Goal: Task Accomplishment & Management: Use online tool/utility

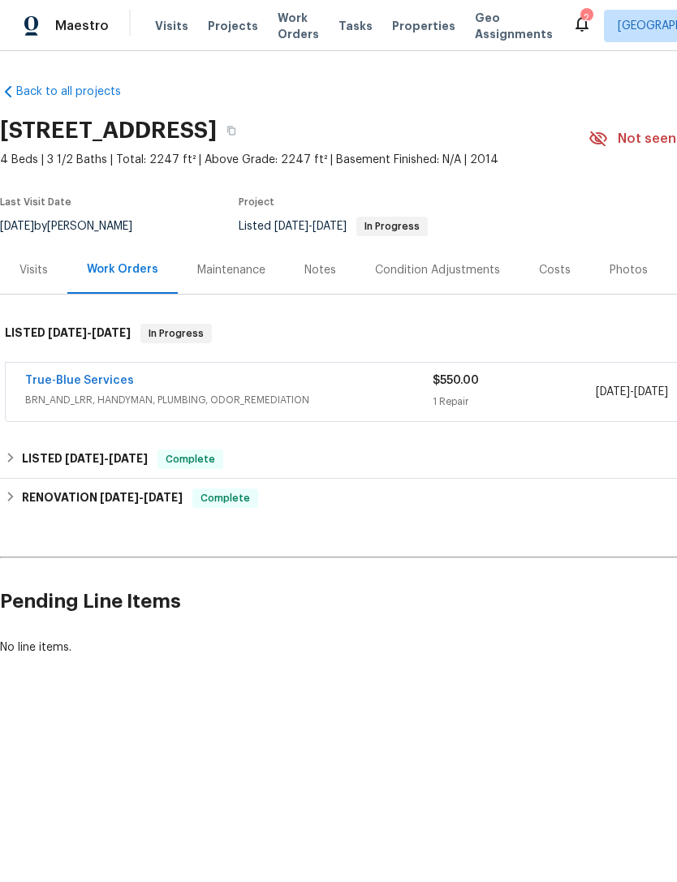
scroll to position [0, -1]
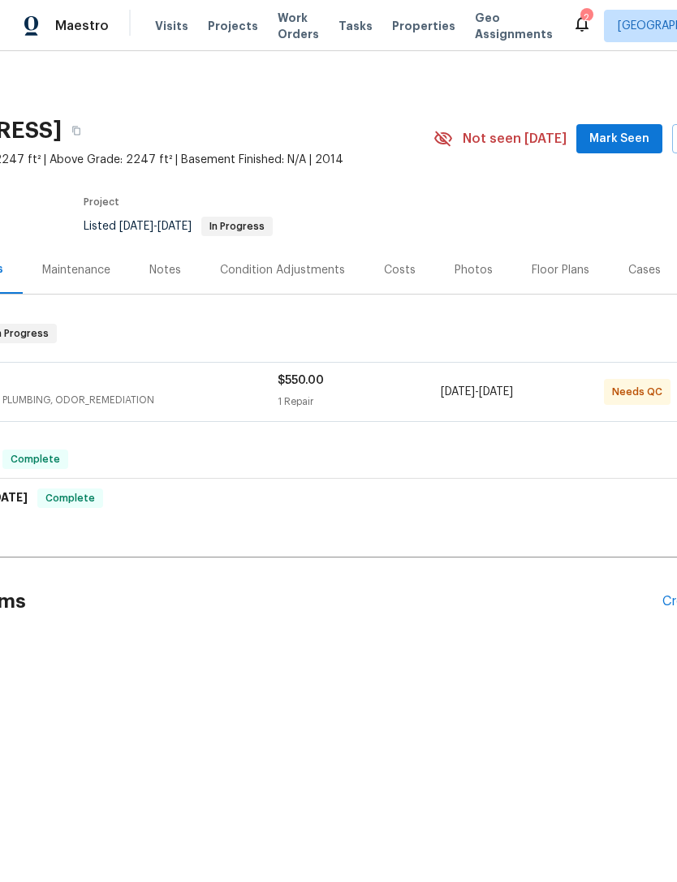
scroll to position [0, 180]
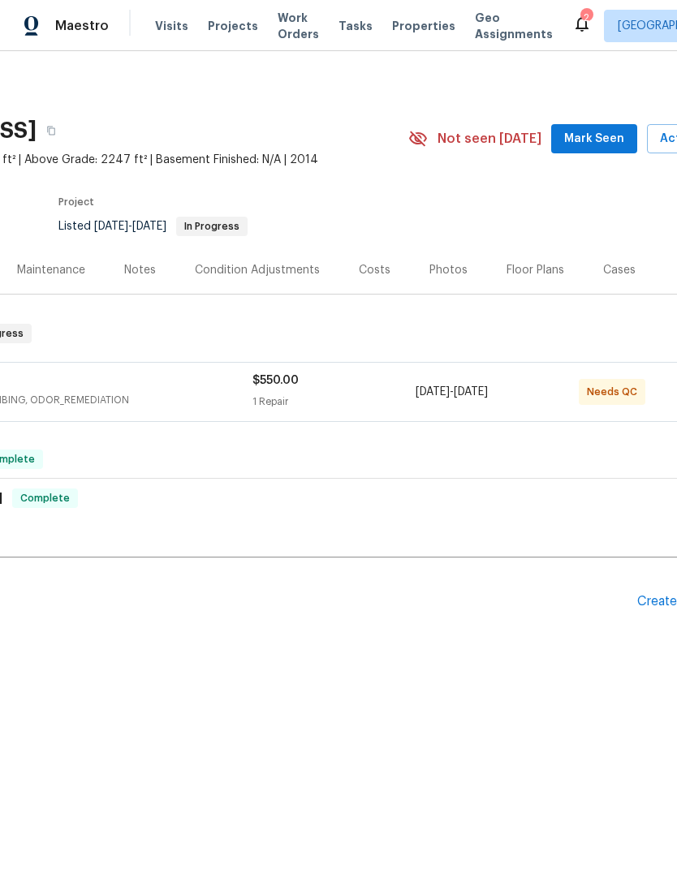
click at [200, 385] on div "True-Blue Services" at bounding box center [48, 381] width 407 height 19
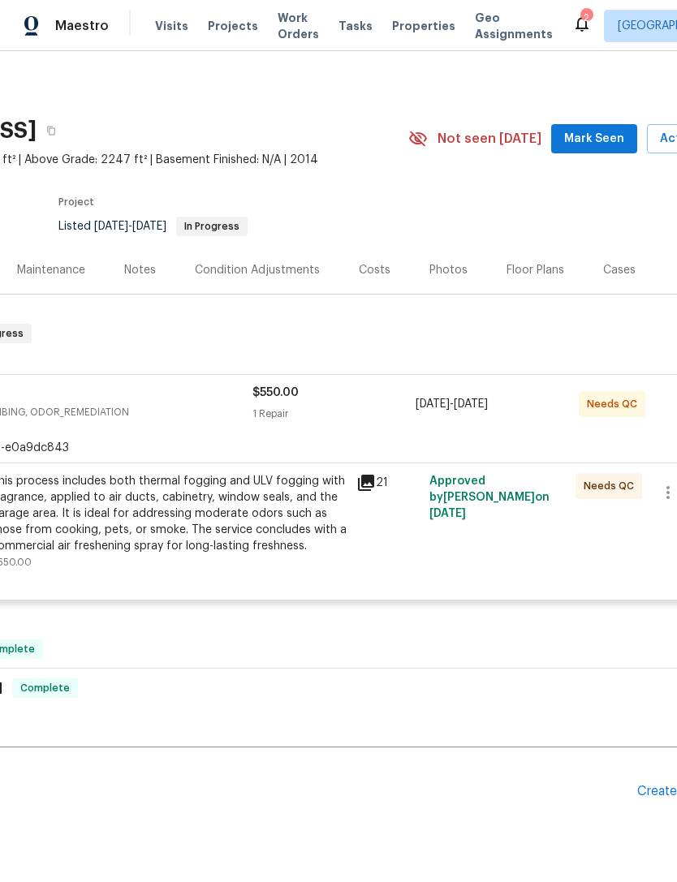
click at [368, 535] on div "21" at bounding box center [387, 521] width 73 height 107
click at [276, 514] on div "This process includes both thermal fogging and ULV fogging with fragrance, appl…" at bounding box center [168, 513] width 355 height 81
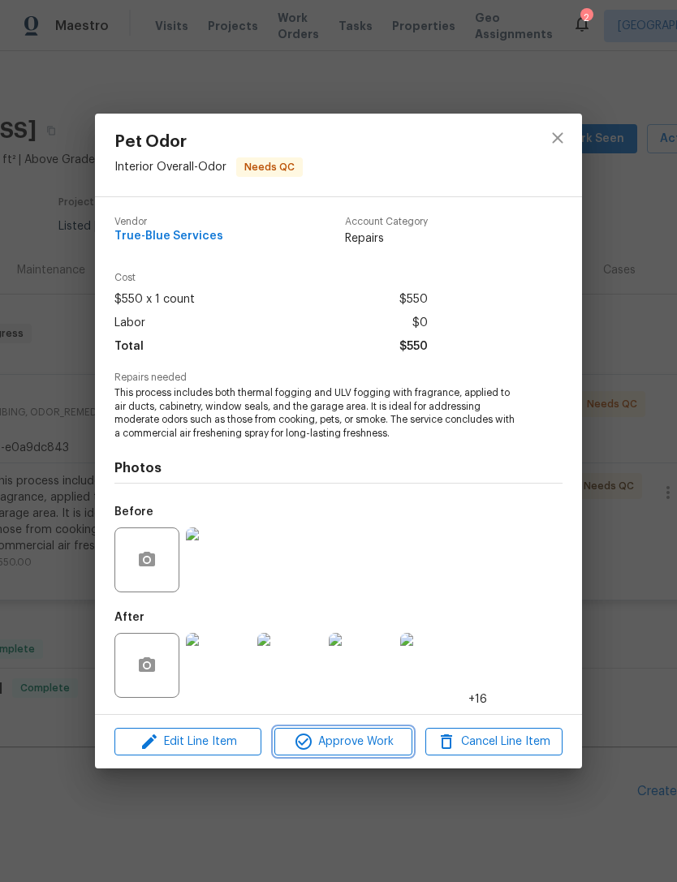
click at [350, 738] on span "Approve Work" at bounding box center [342, 742] width 127 height 20
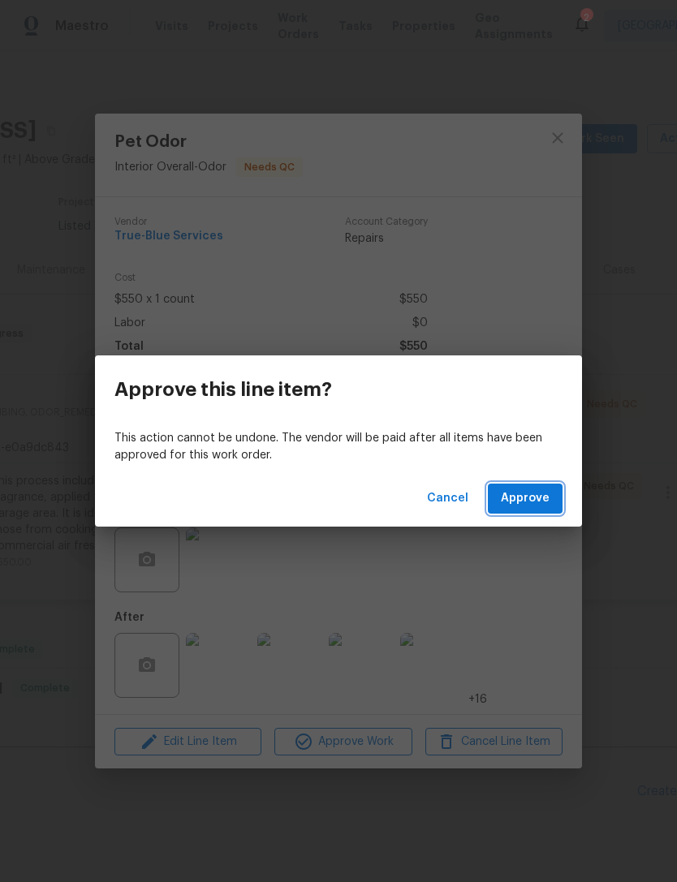
click at [542, 506] on span "Approve" at bounding box center [525, 498] width 49 height 20
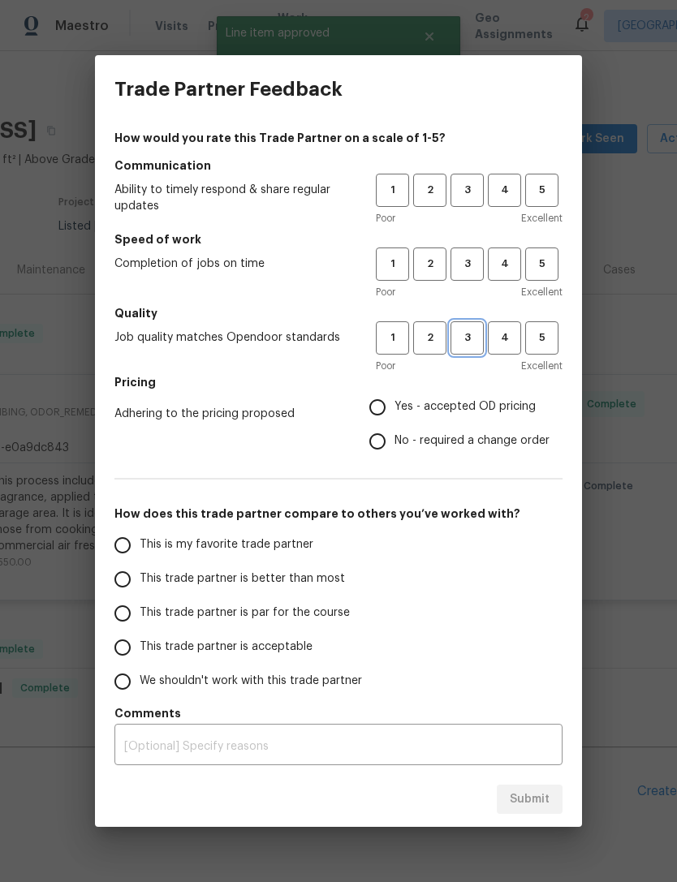
click at [475, 346] on span "3" at bounding box center [467, 338] width 30 height 19
click at [472, 260] on span "3" at bounding box center [467, 264] width 30 height 19
click at [462, 174] on button "3" at bounding box center [466, 190] width 33 height 33
click at [382, 406] on input "Yes - accepted OD pricing" at bounding box center [377, 407] width 34 height 34
radio input "true"
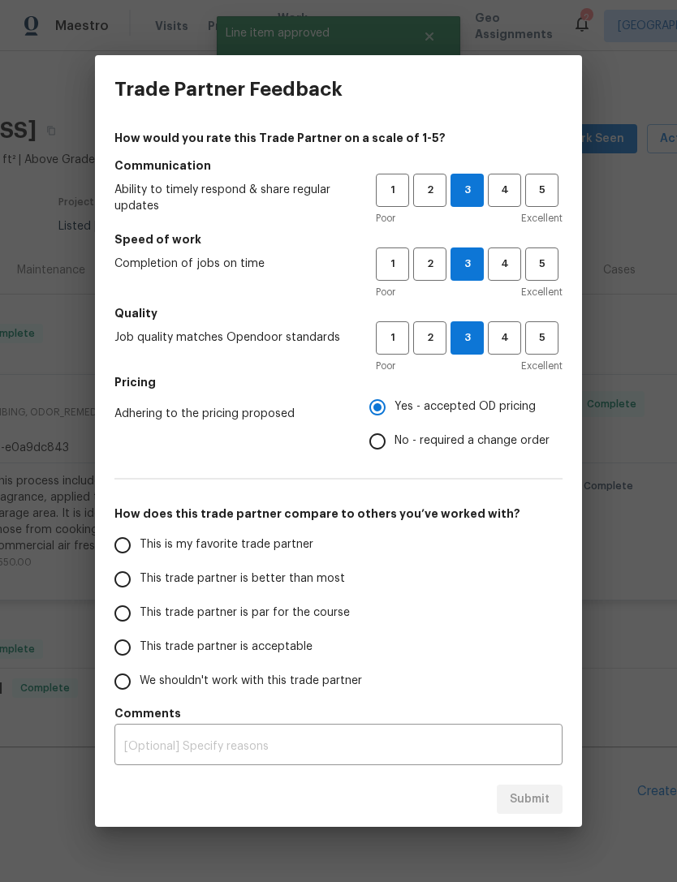
click at [120, 552] on input "This is my favorite trade partner" at bounding box center [122, 545] width 34 height 34
click at [552, 808] on button "Submit" at bounding box center [529, 799] width 66 height 30
radio input "true"
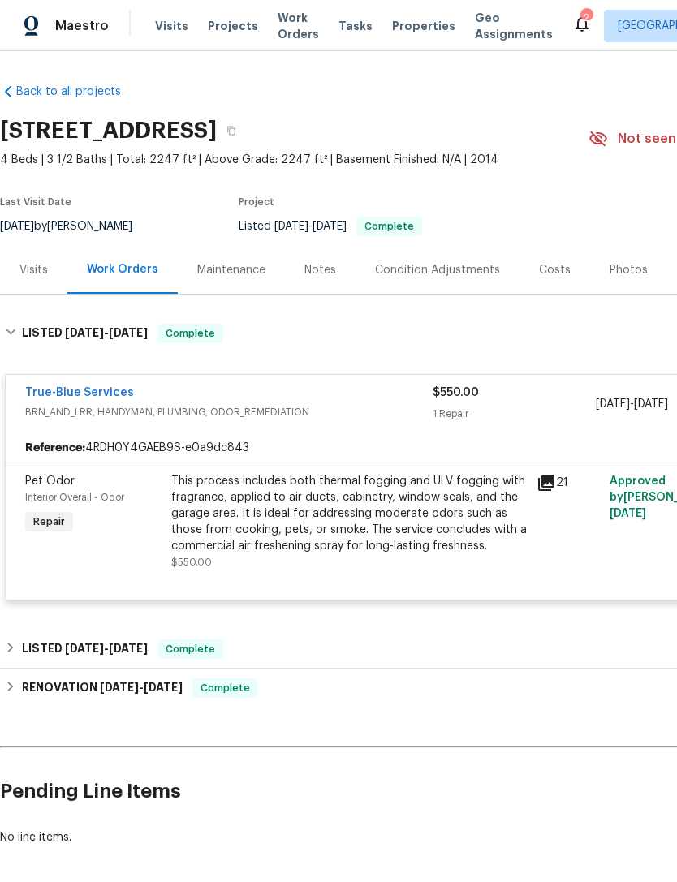
scroll to position [0, 0]
